Goal: Entertainment & Leisure: Consume media (video, audio)

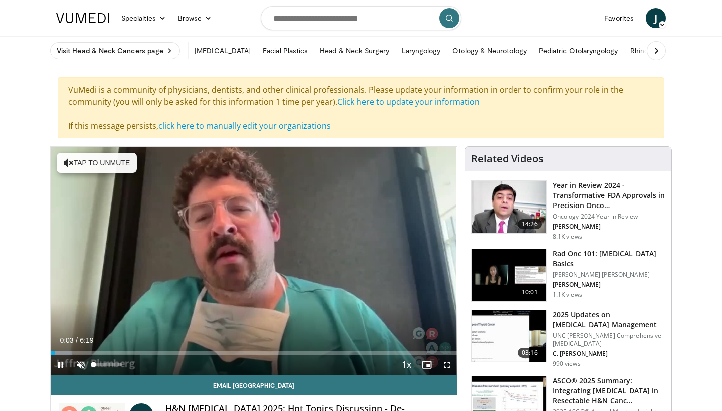
click at [84, 363] on span "Video Player" at bounding box center [81, 365] width 20 height 20
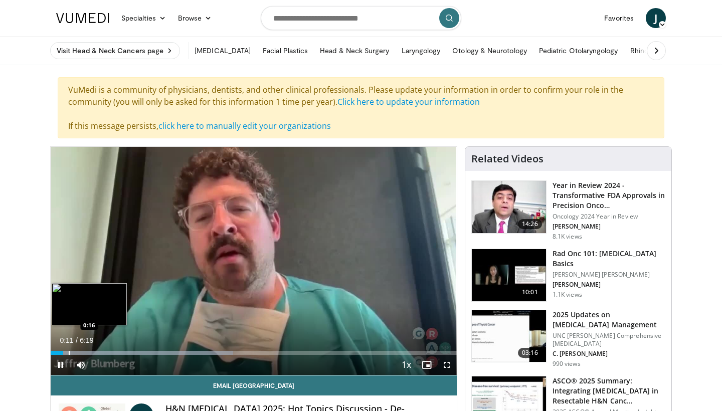
click at [69, 353] on video-js "**********" at bounding box center [254, 261] width 406 height 229
click at [69, 354] on div "Progress Bar" at bounding box center [69, 353] width 1 height 4
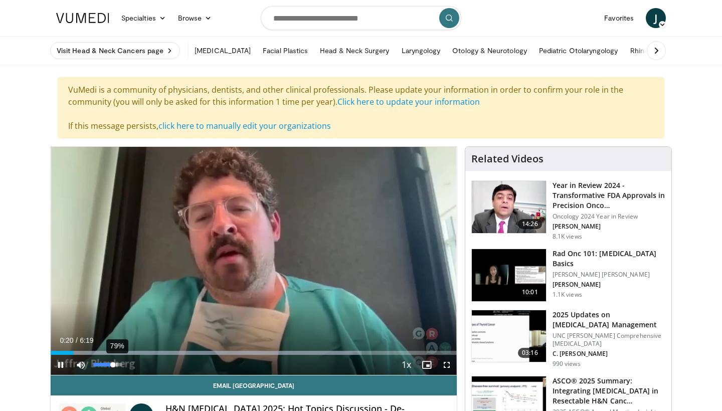
click at [117, 366] on div "79%" at bounding box center [107, 365] width 29 height 4
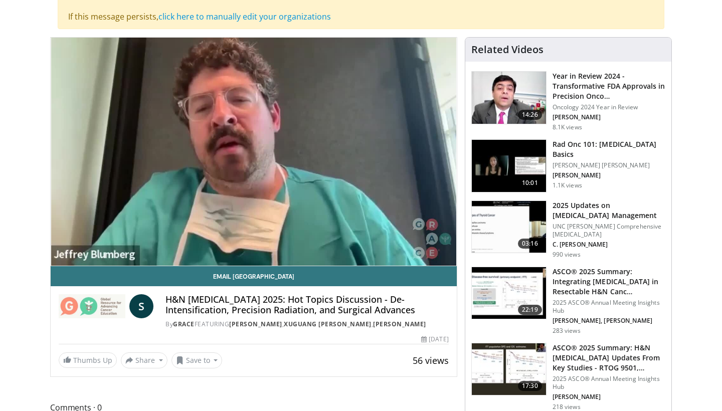
scroll to position [108, 0]
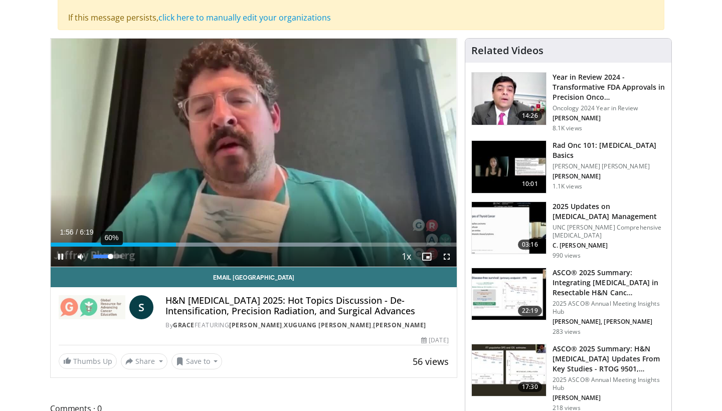
click at [111, 257] on div "60%" at bounding box center [107, 257] width 29 height 4
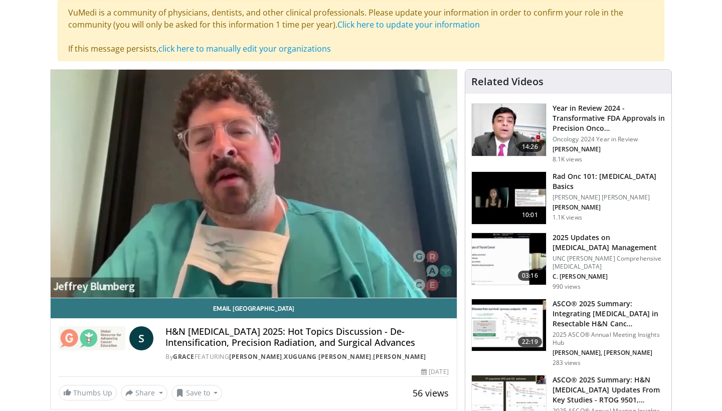
scroll to position [79, 0]
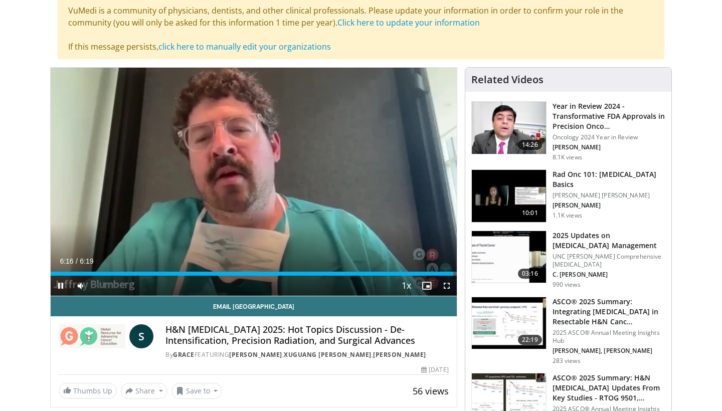
click at [59, 284] on span "Video Player" at bounding box center [61, 286] width 20 height 20
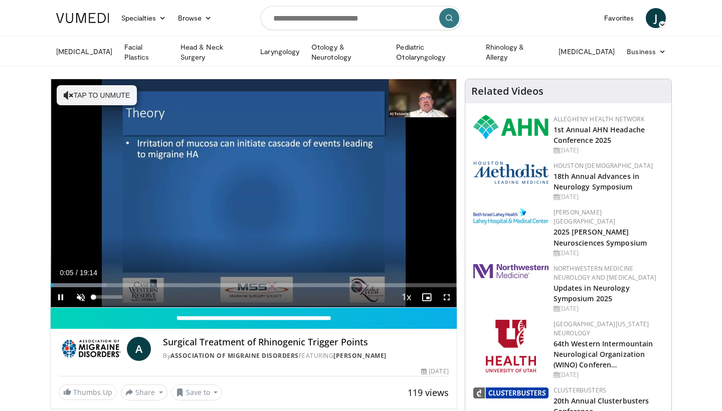
click at [81, 295] on span "Video Player" at bounding box center [81, 297] width 20 height 20
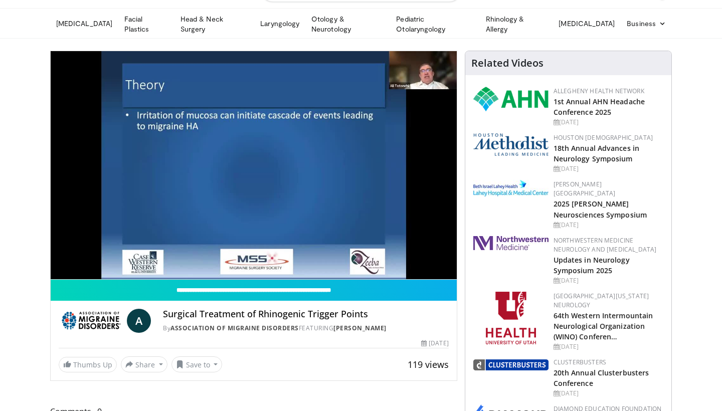
scroll to position [28, 0]
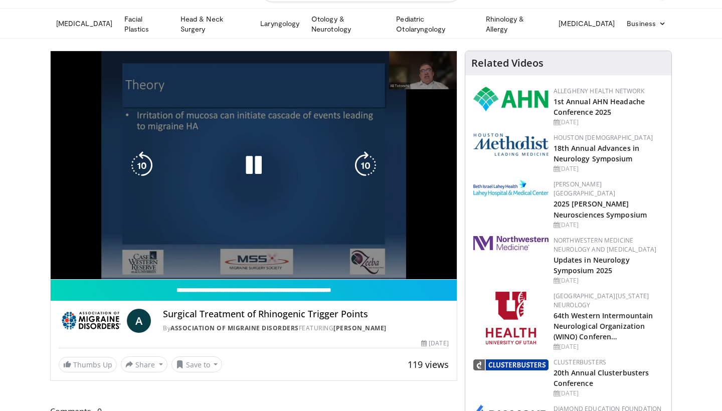
click at [312, 253] on div "10 seconds Tap to unmute" at bounding box center [254, 165] width 406 height 228
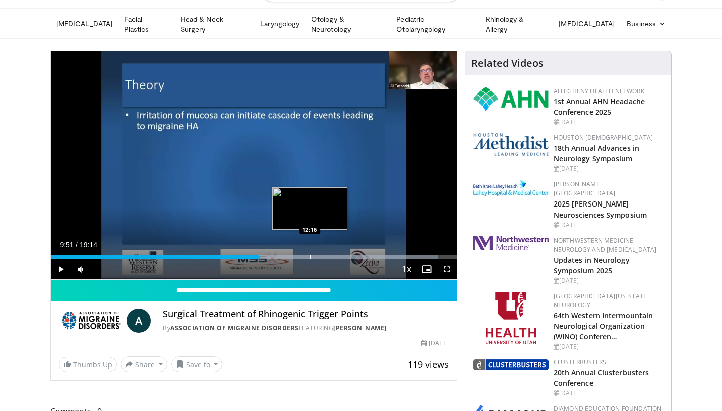
click at [310, 256] on div "Progress Bar" at bounding box center [310, 257] width 1 height 4
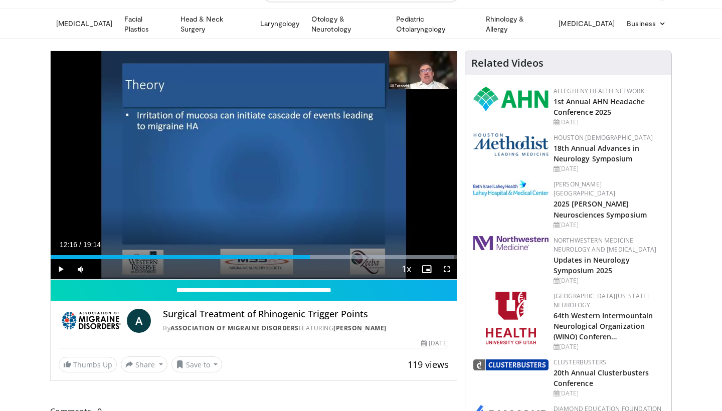
click at [62, 265] on span "Video Player" at bounding box center [61, 269] width 20 height 20
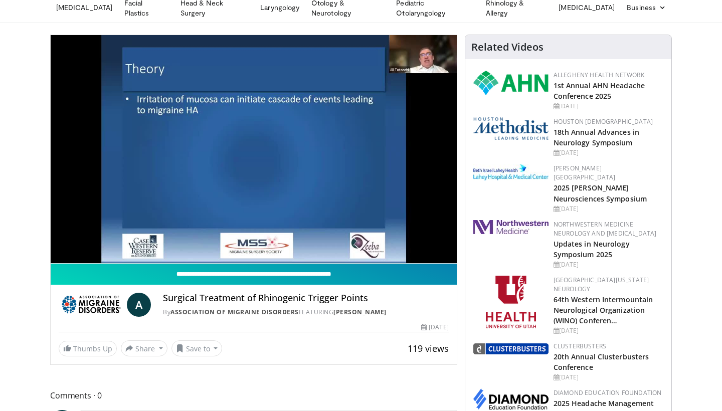
scroll to position [50, 0]
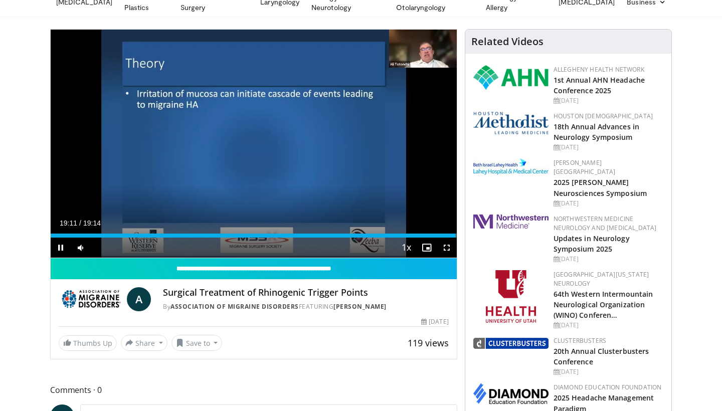
click at [59, 246] on span "Video Player" at bounding box center [61, 248] width 20 height 20
